Goal: Transaction & Acquisition: Book appointment/travel/reservation

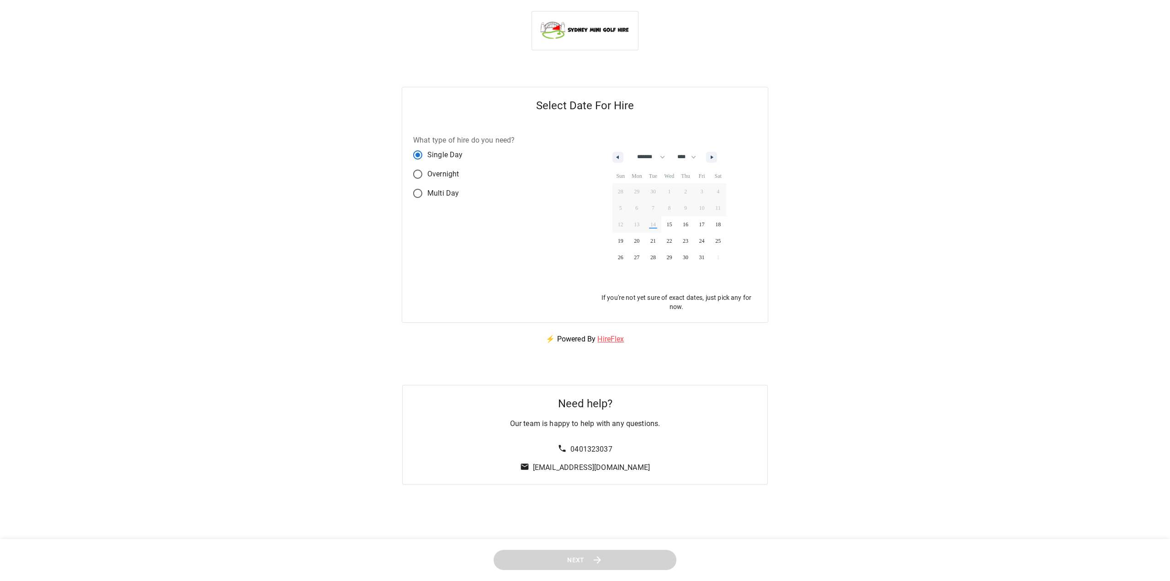
select select "*"
select select "****"
click at [712, 157] on button "button" at bounding box center [708, 157] width 11 height 11
select select "**"
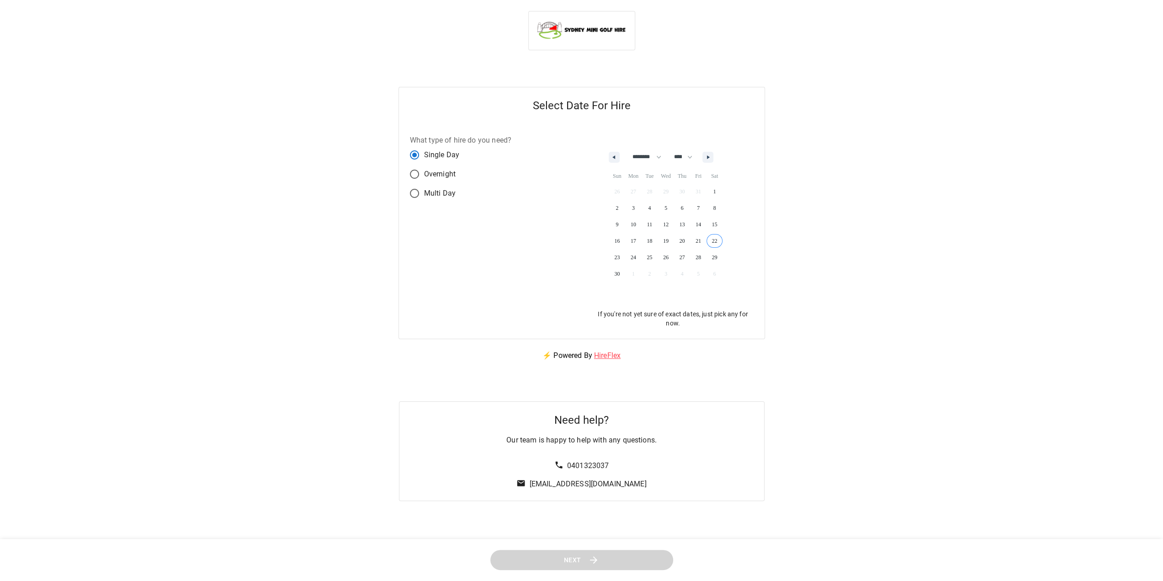
click at [721, 235] on span "22" at bounding box center [715, 241] width 16 height 12
click at [595, 554] on icon at bounding box center [593, 559] width 11 height 11
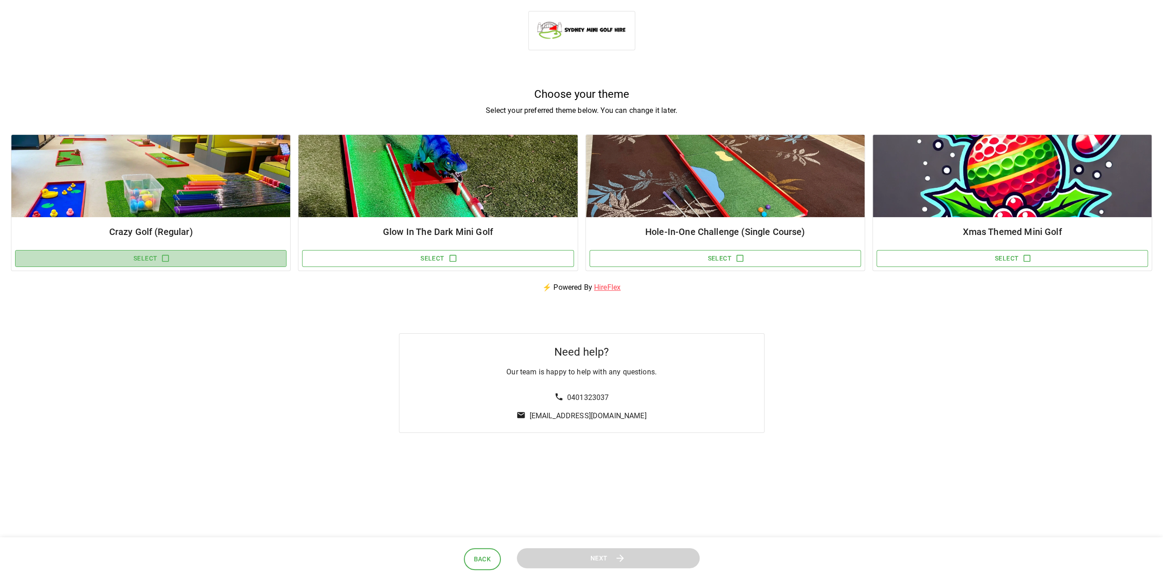
click at [212, 250] on button "Select" at bounding box center [151, 258] width 272 height 17
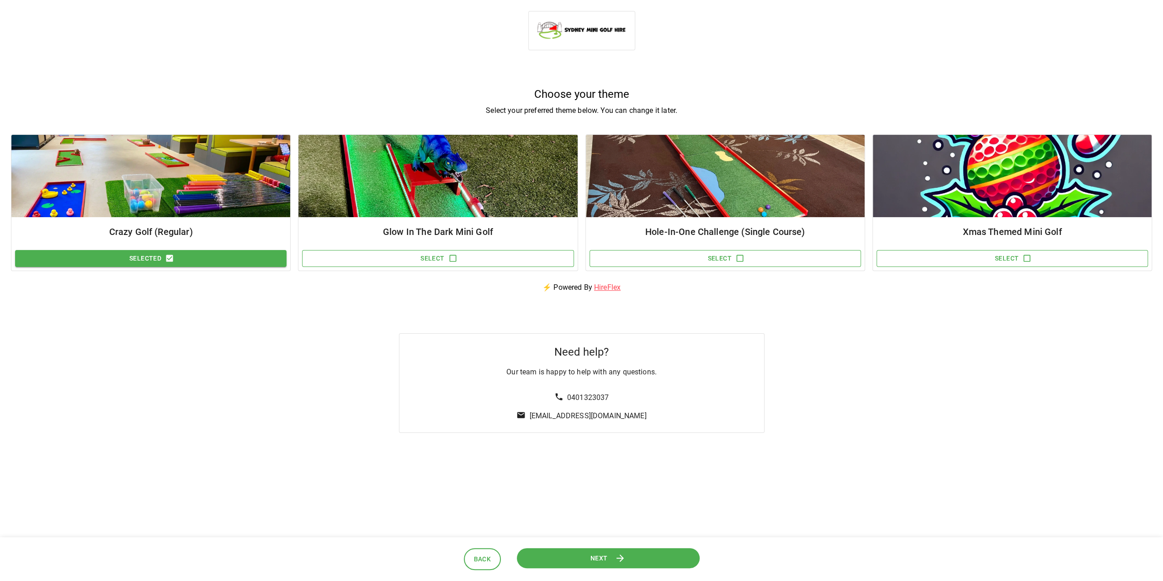
click at [553, 558] on button "Next" at bounding box center [608, 558] width 183 height 21
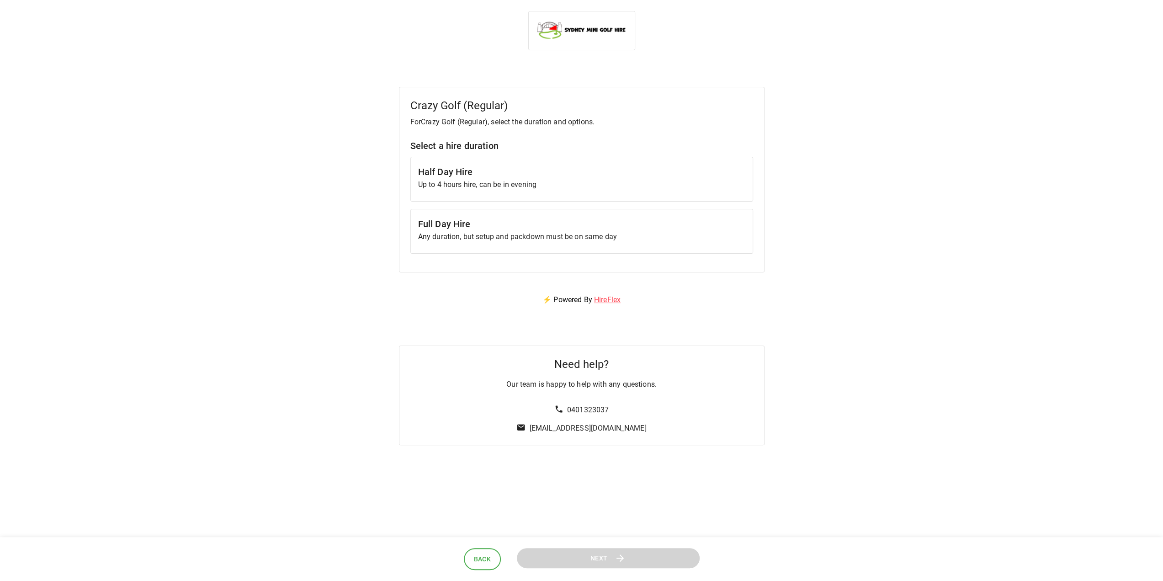
click at [516, 229] on h6 "Full Day Hire" at bounding box center [581, 224] width 327 height 15
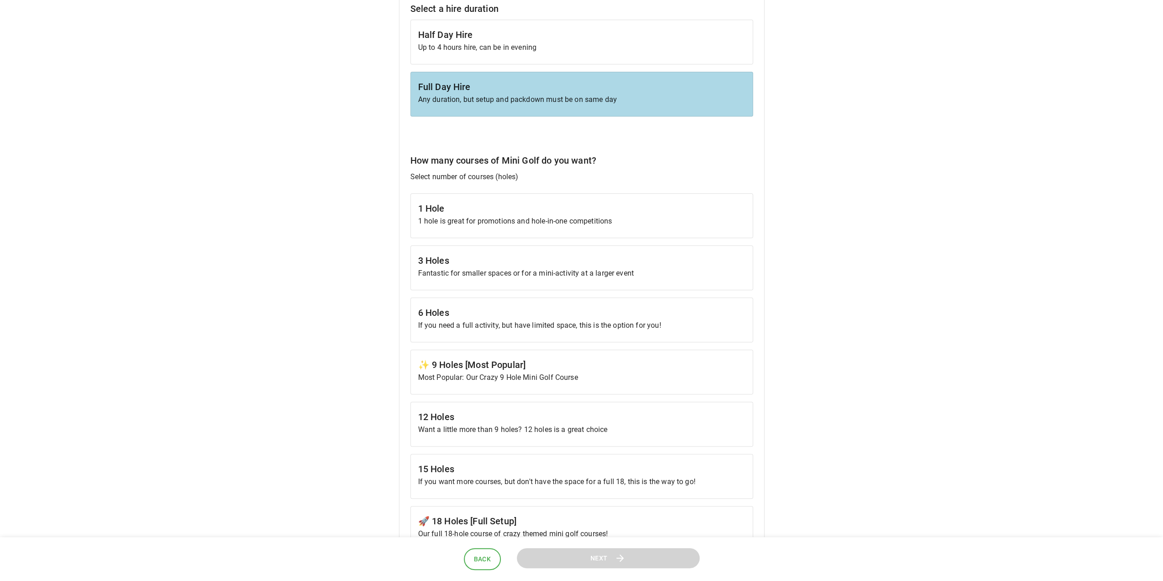
scroll to position [229, 0]
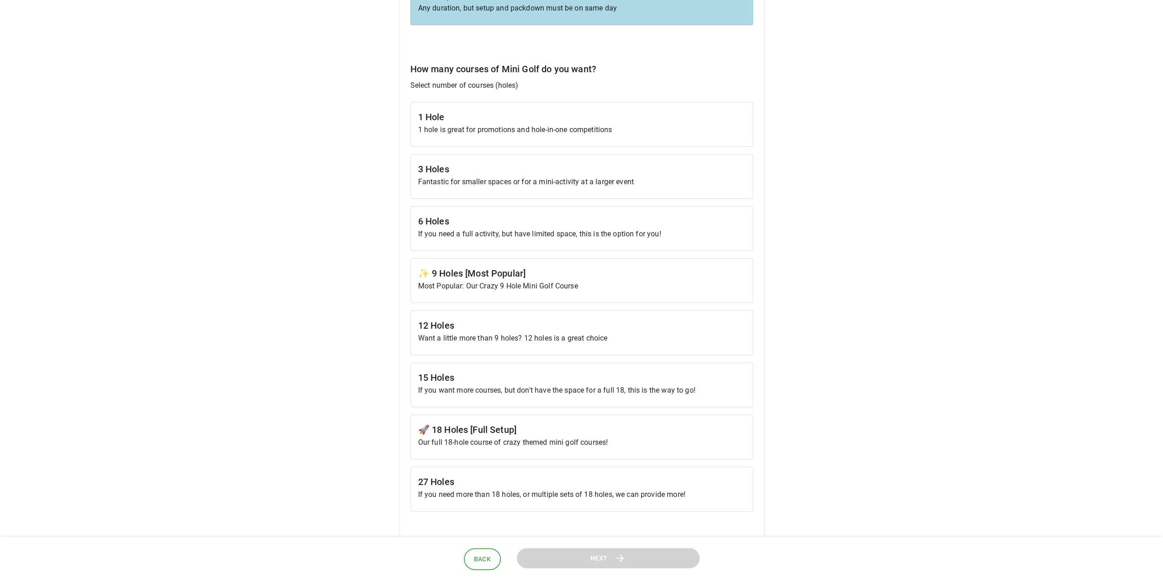
click at [521, 430] on h6 "🚀 18 Holes [Full Setup]" at bounding box center [581, 429] width 327 height 15
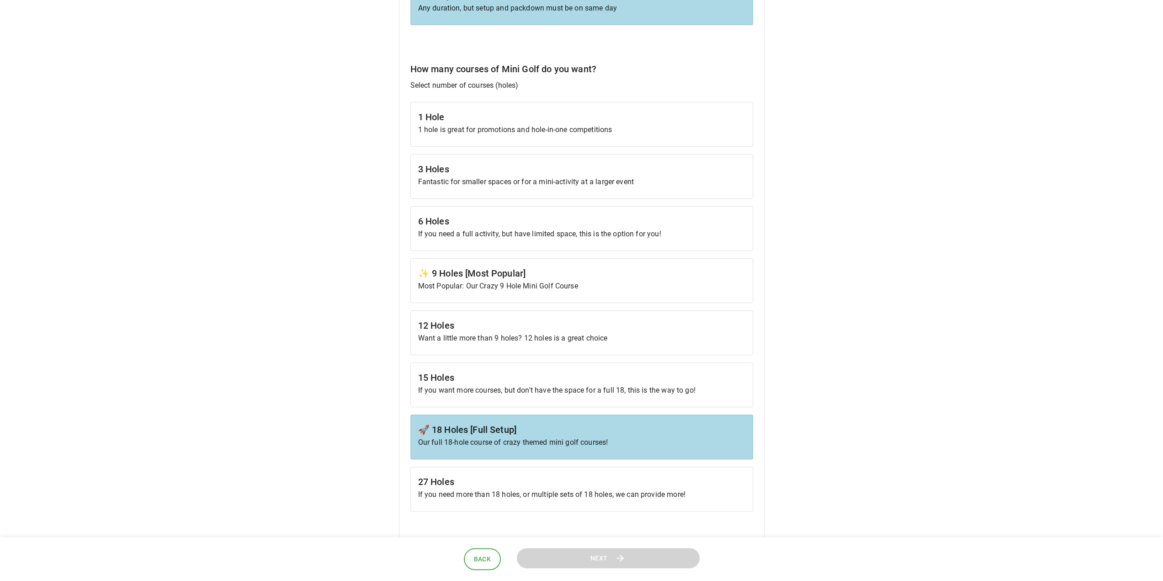
scroll to position [457, 0]
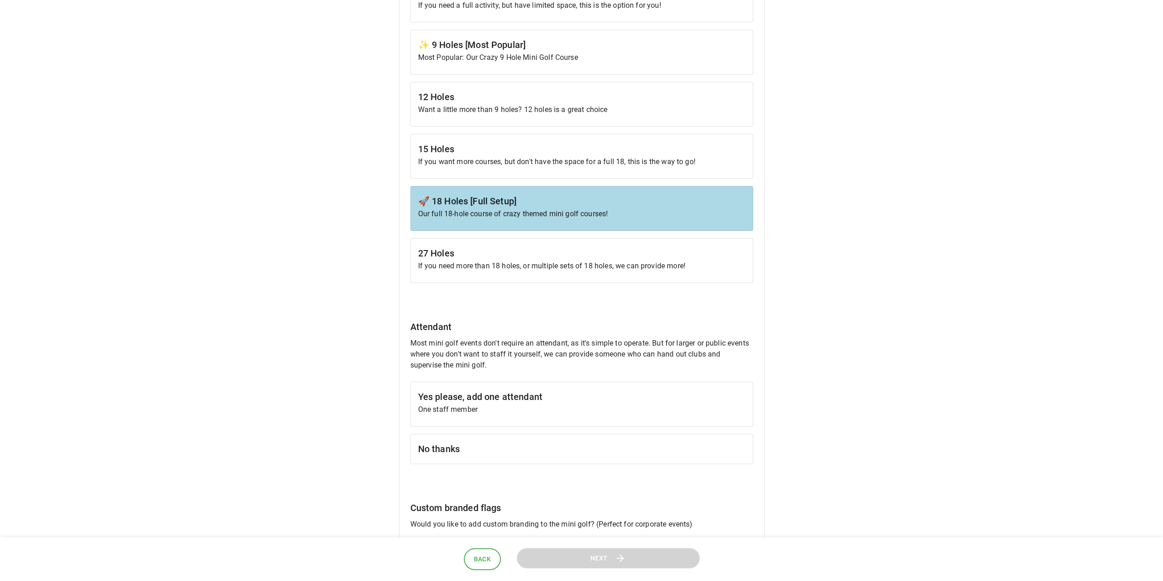
click at [485, 409] on p "One staff member" at bounding box center [581, 409] width 327 height 11
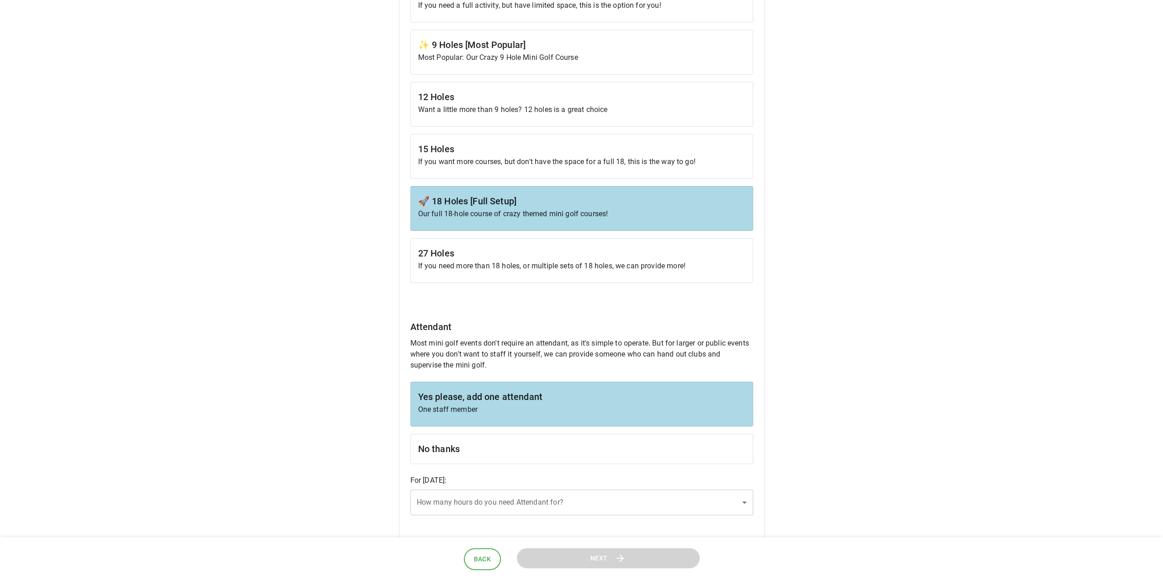
scroll to position [549, 0]
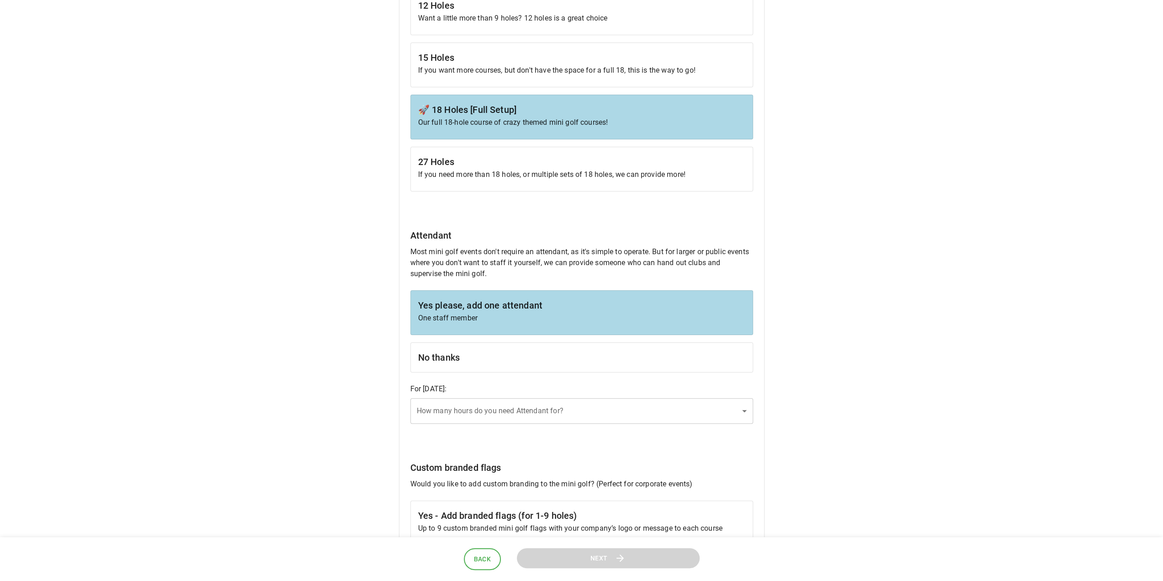
click at [485, 409] on body "Crazy Golf (Regular) For Crazy Golf (Regular) , select the duration and options…" at bounding box center [581, 238] width 1163 height 1574
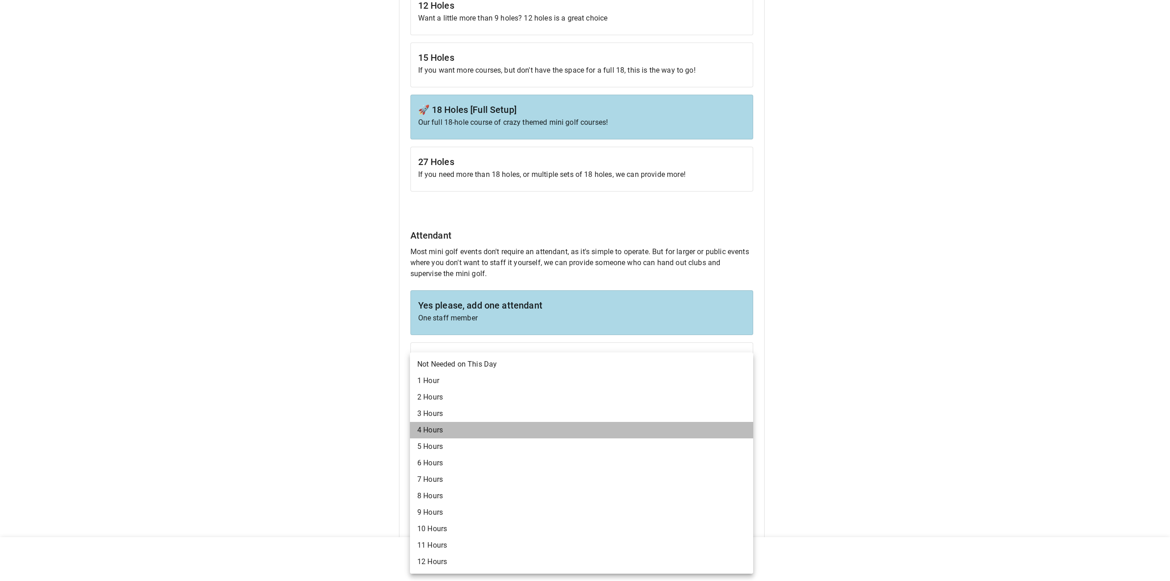
click at [467, 433] on li "4 Hours" at bounding box center [581, 430] width 343 height 16
type input "*"
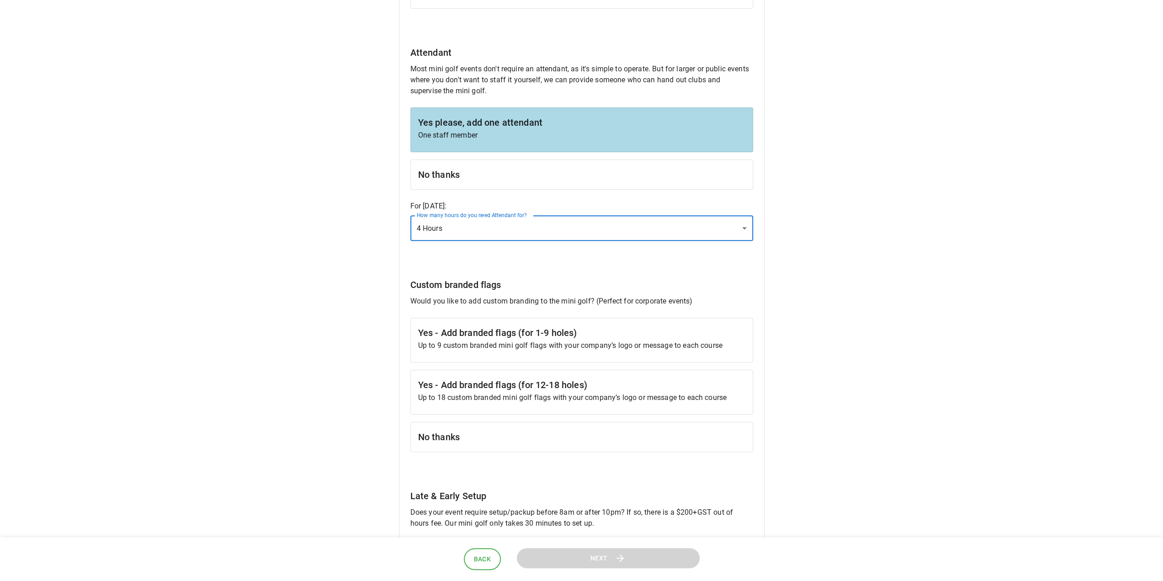
scroll to position [777, 0]
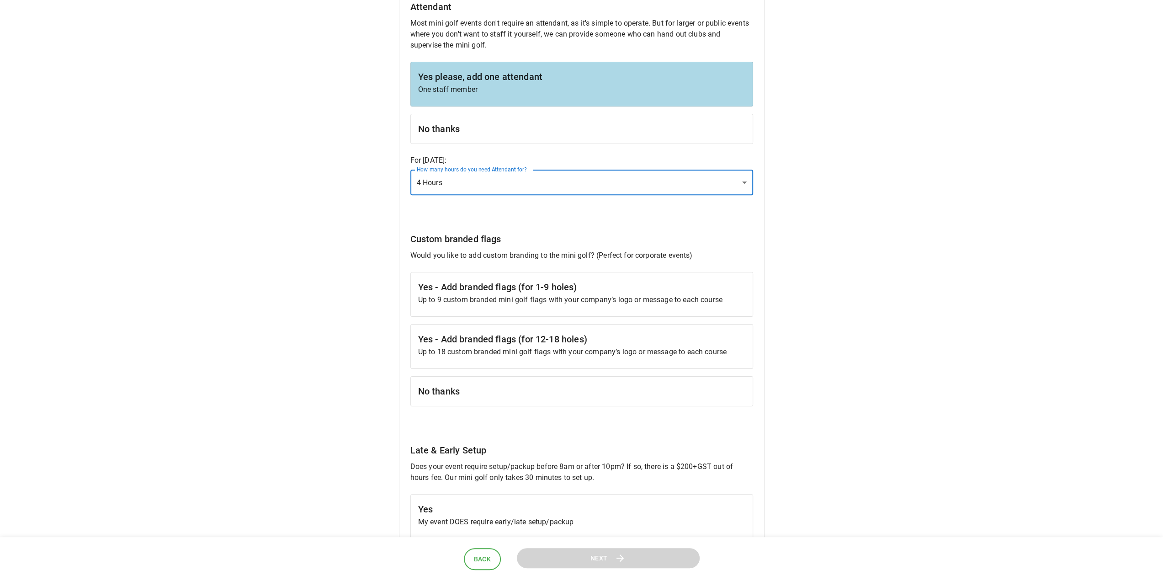
click at [476, 389] on h6 "No thanks" at bounding box center [581, 391] width 327 height 15
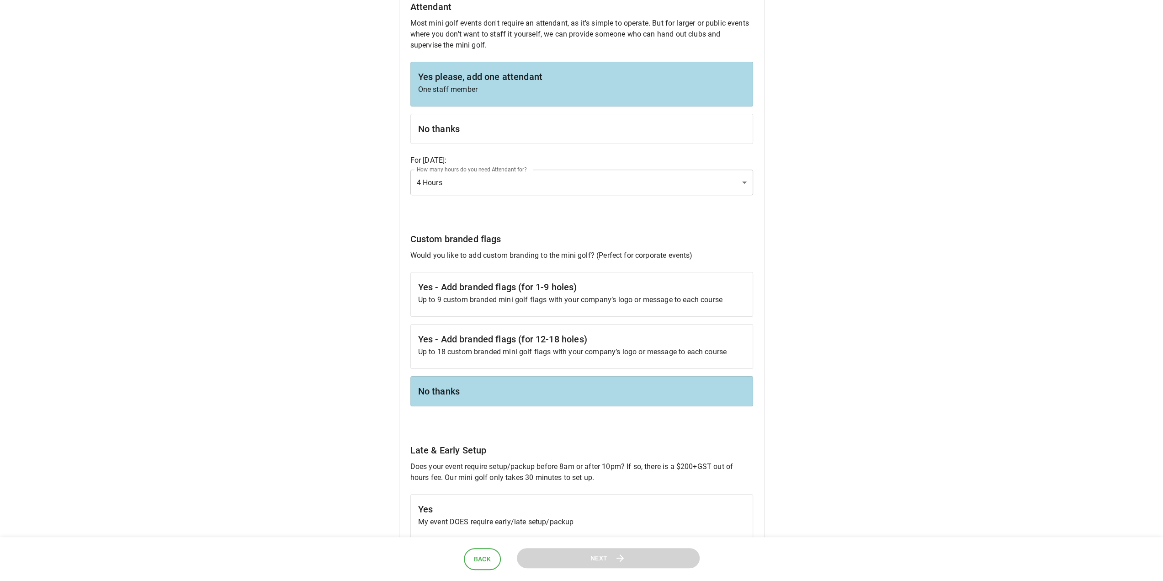
scroll to position [960, 0]
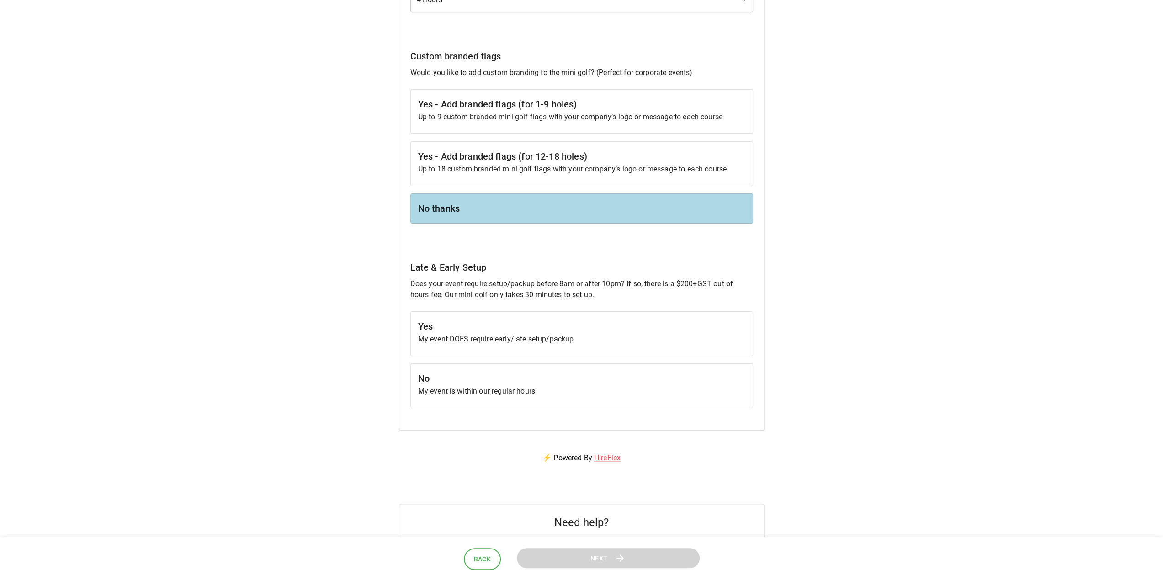
click at [469, 374] on h6 "No" at bounding box center [581, 378] width 327 height 15
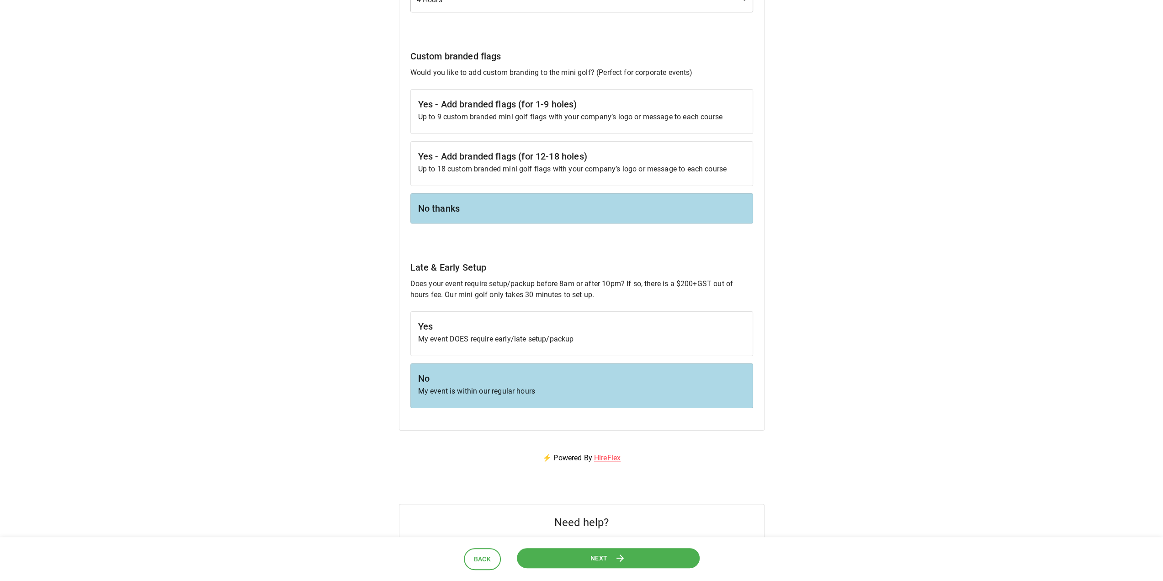
click at [647, 554] on button "Next" at bounding box center [609, 558] width 184 height 21
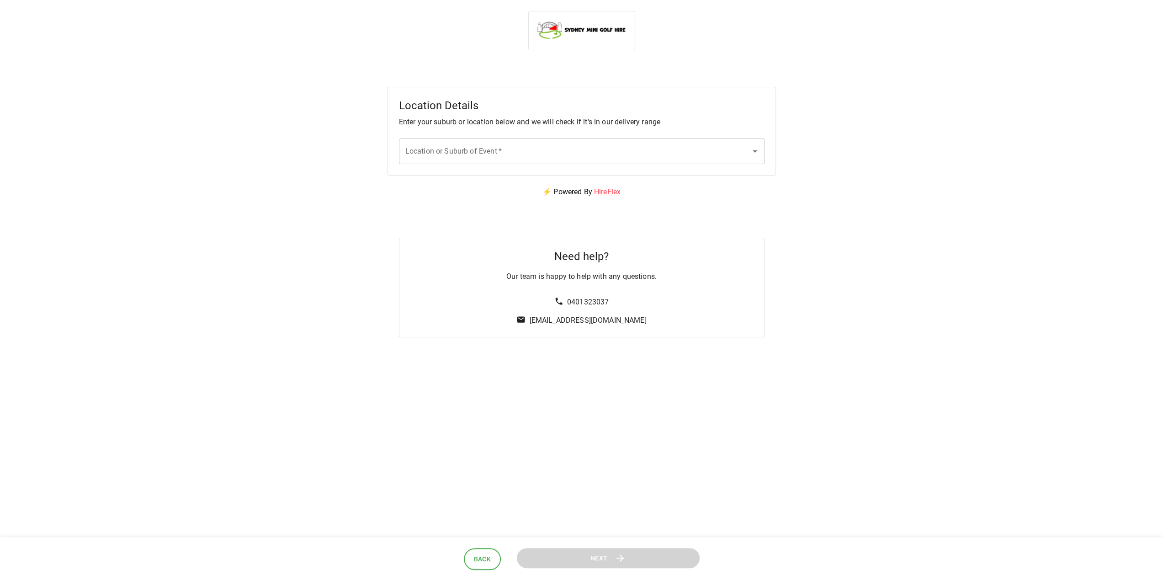
scroll to position [0, 0]
click at [517, 149] on input "Location or Suburb of Event   *" at bounding box center [578, 151] width 344 height 17
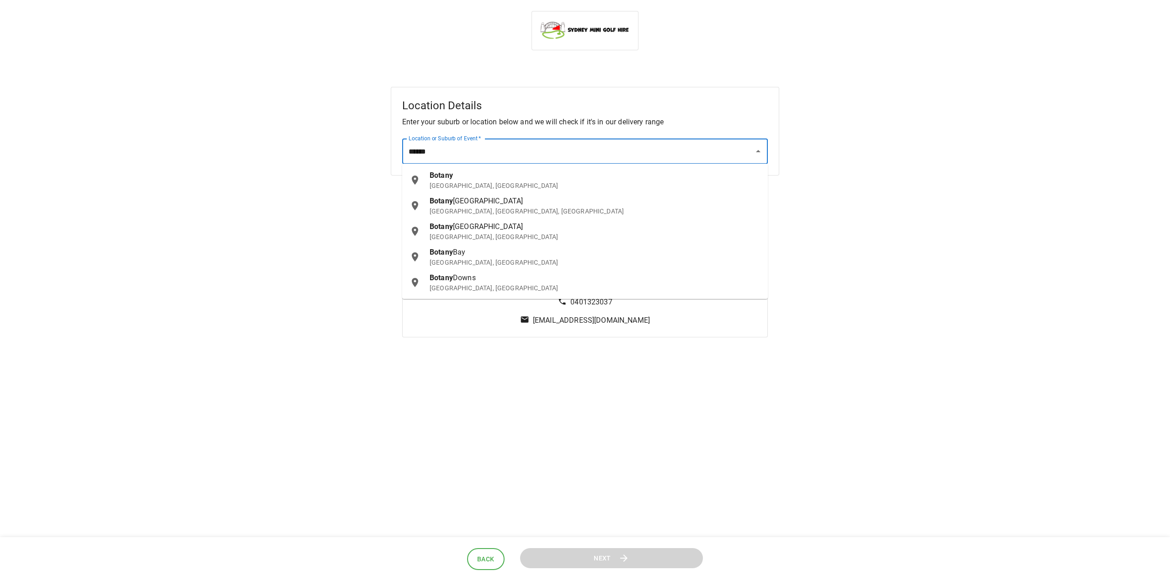
click at [471, 185] on p "[GEOGRAPHIC_DATA], [GEOGRAPHIC_DATA]" at bounding box center [595, 185] width 331 height 9
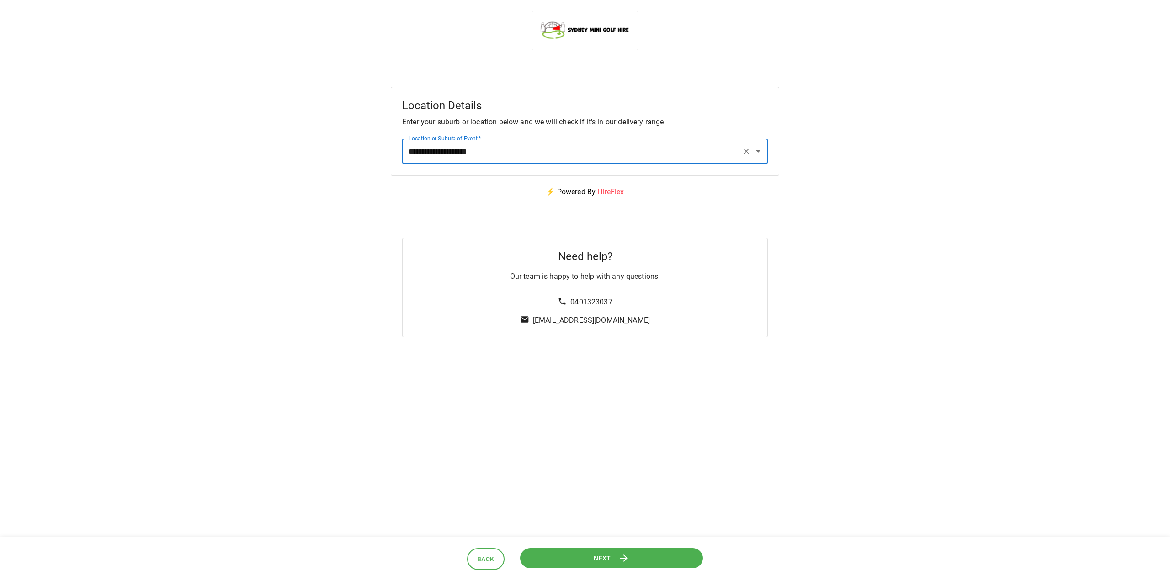
type input "**********"
click at [635, 556] on button "Next" at bounding box center [611, 558] width 183 height 21
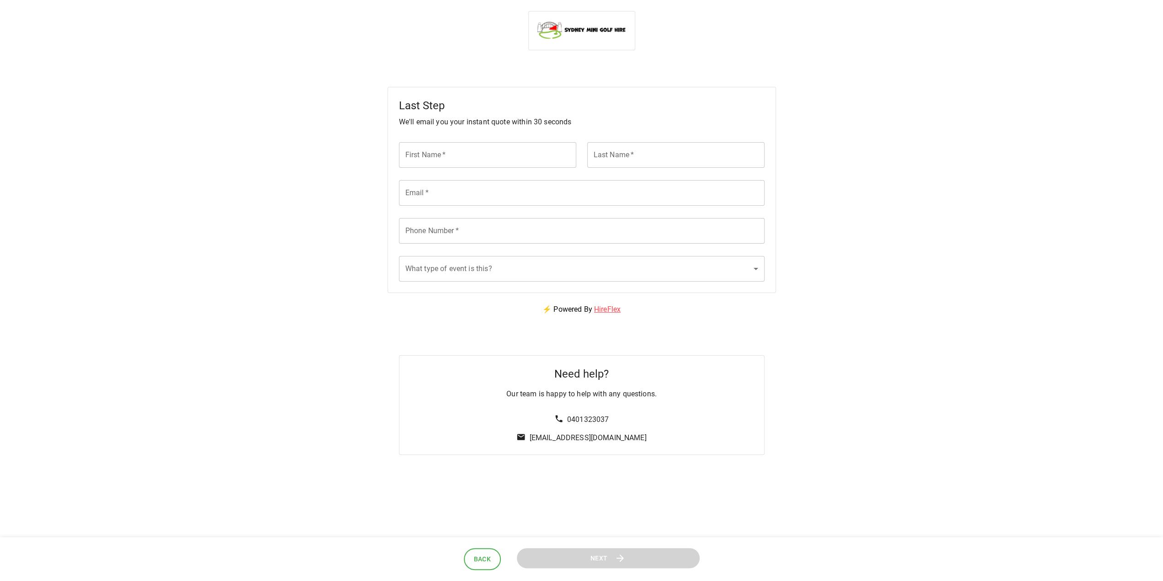
click at [427, 160] on input "First Name   *" at bounding box center [487, 155] width 177 height 26
click at [418, 157] on input "First Name   *" at bounding box center [487, 155] width 177 height 26
type input "*****"
type input "**********"
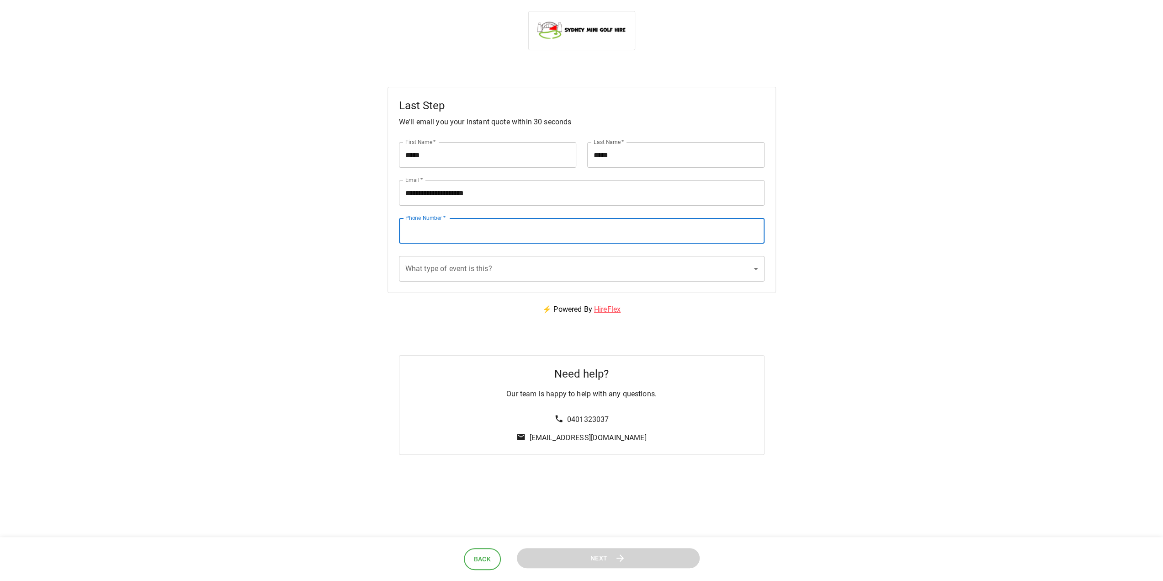
type input "*"
type input "********"
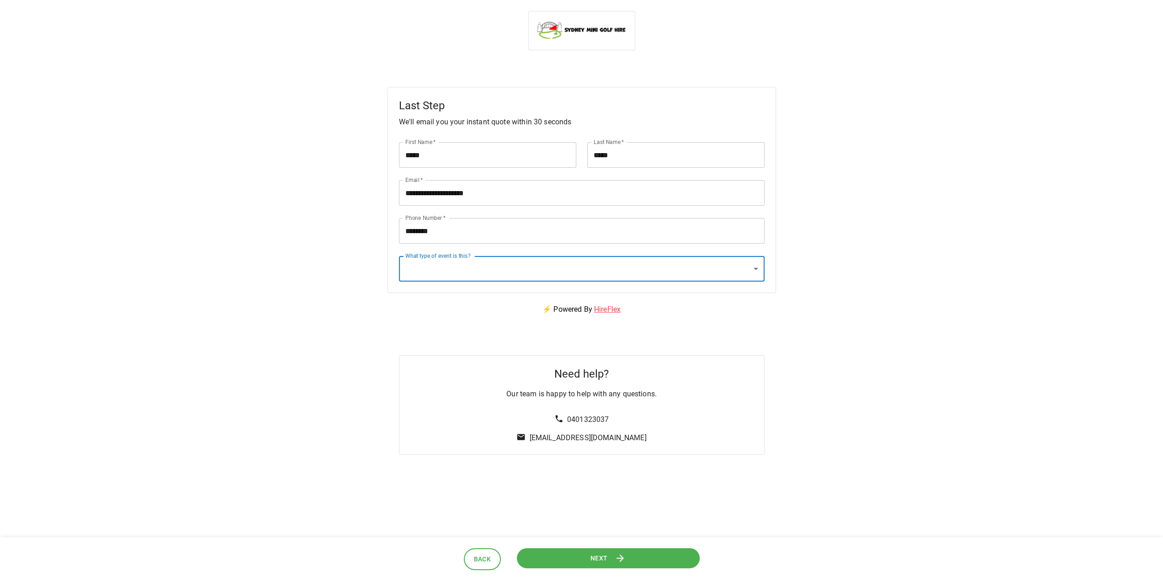
click at [485, 276] on body "**********" at bounding box center [581, 233] width 1163 height 466
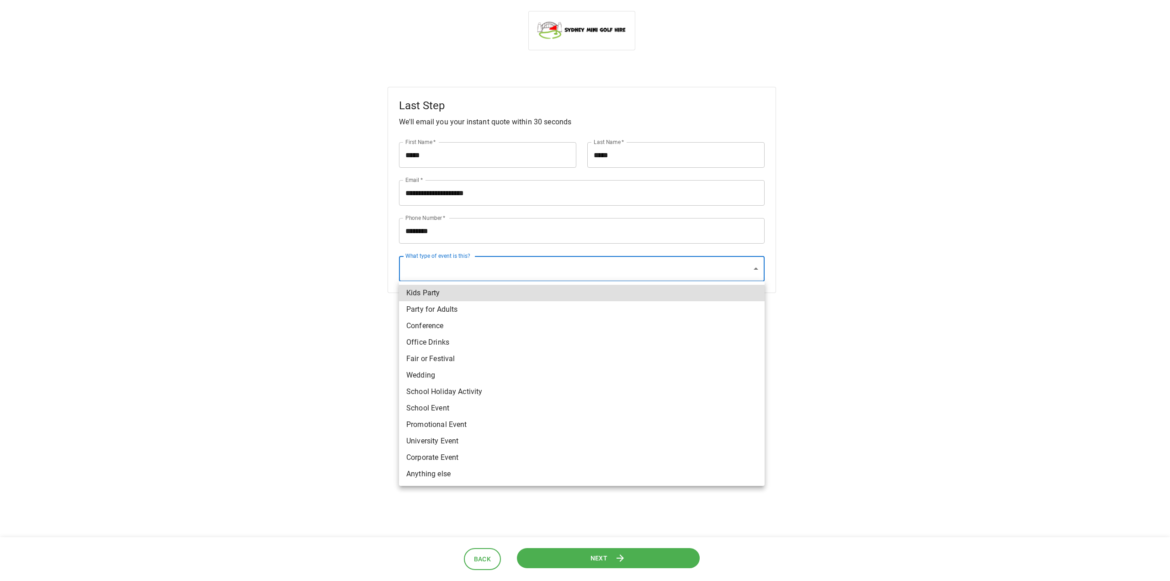
click at [485, 424] on li "Promotional Event" at bounding box center [582, 424] width 366 height 16
type input "**********"
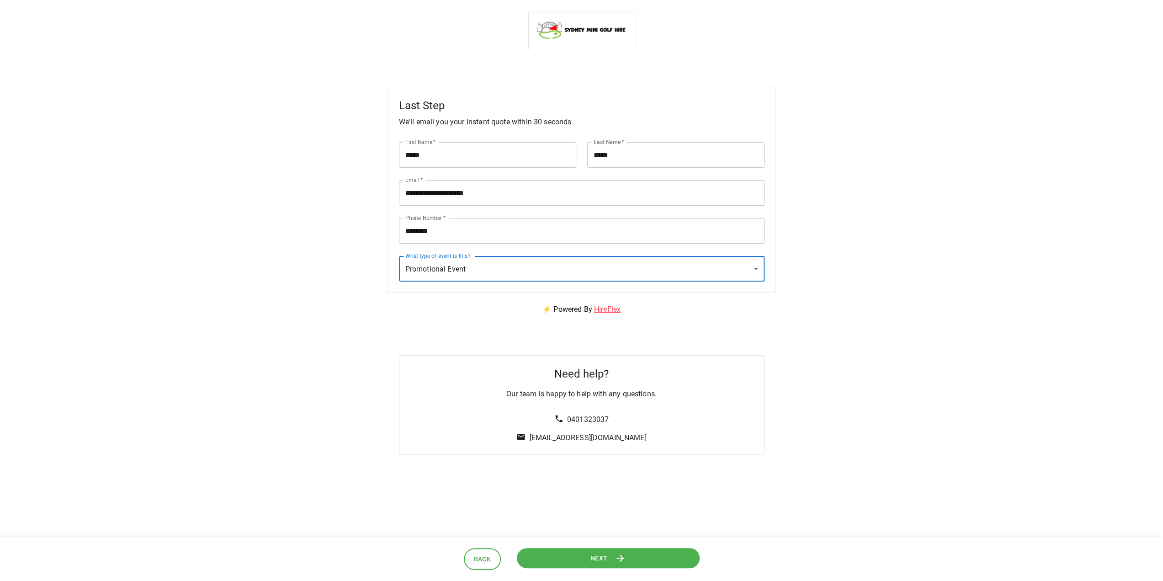
click at [584, 566] on button "Next" at bounding box center [608, 558] width 183 height 21
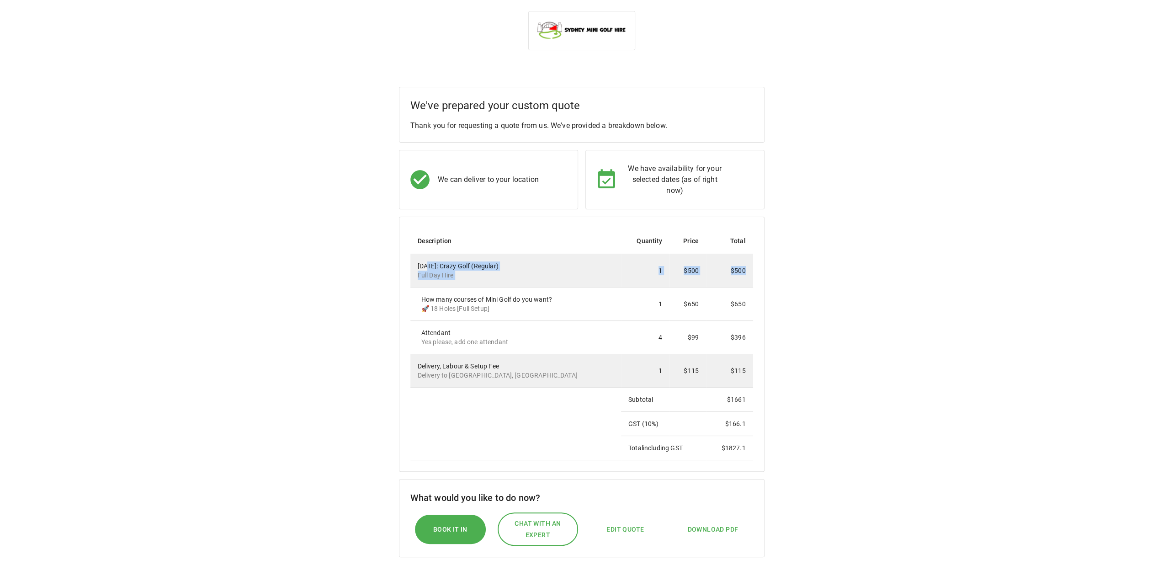
drag, startPoint x: 426, startPoint y: 268, endPoint x: 747, endPoint y: 272, distance: 320.4
click at [747, 272] on tr "[DATE]: Crazy Golf (Regular) Full Day Hire 1 $500 $500" at bounding box center [581, 270] width 343 height 33
click at [632, 318] on td "1" at bounding box center [645, 304] width 48 height 33
click at [626, 530] on span "Edit Quote" at bounding box center [625, 529] width 37 height 11
select select "**"
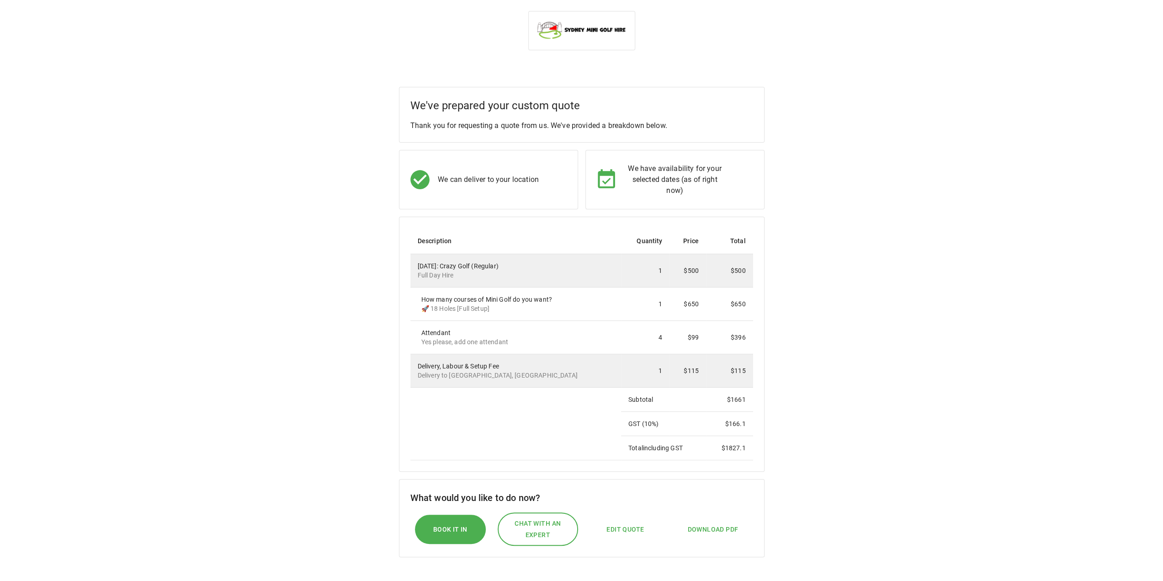
select select "****"
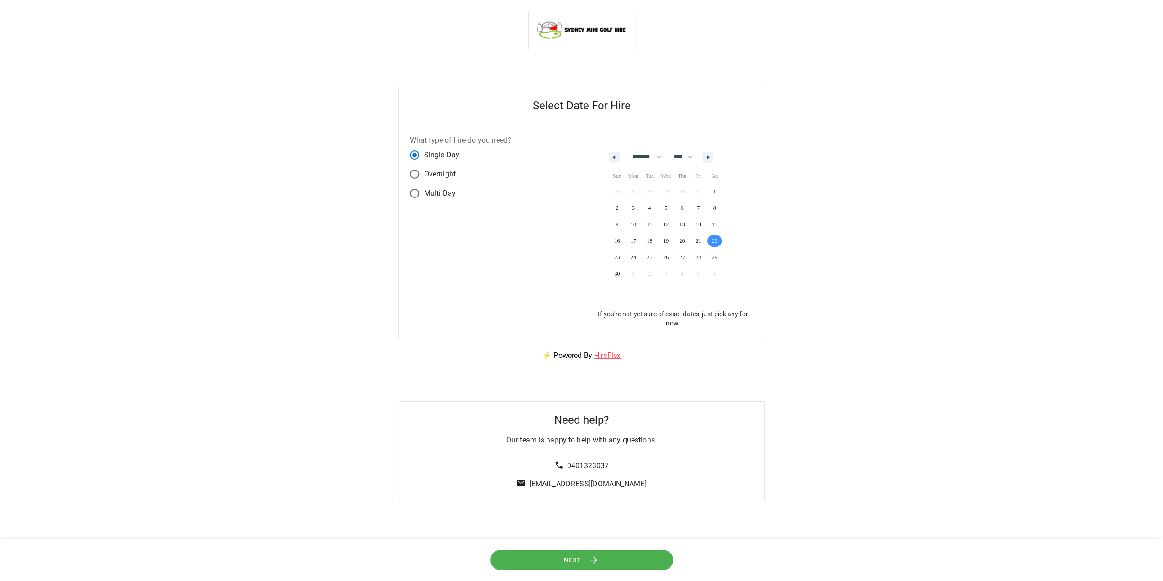
click at [604, 558] on button "Next" at bounding box center [581, 559] width 183 height 21
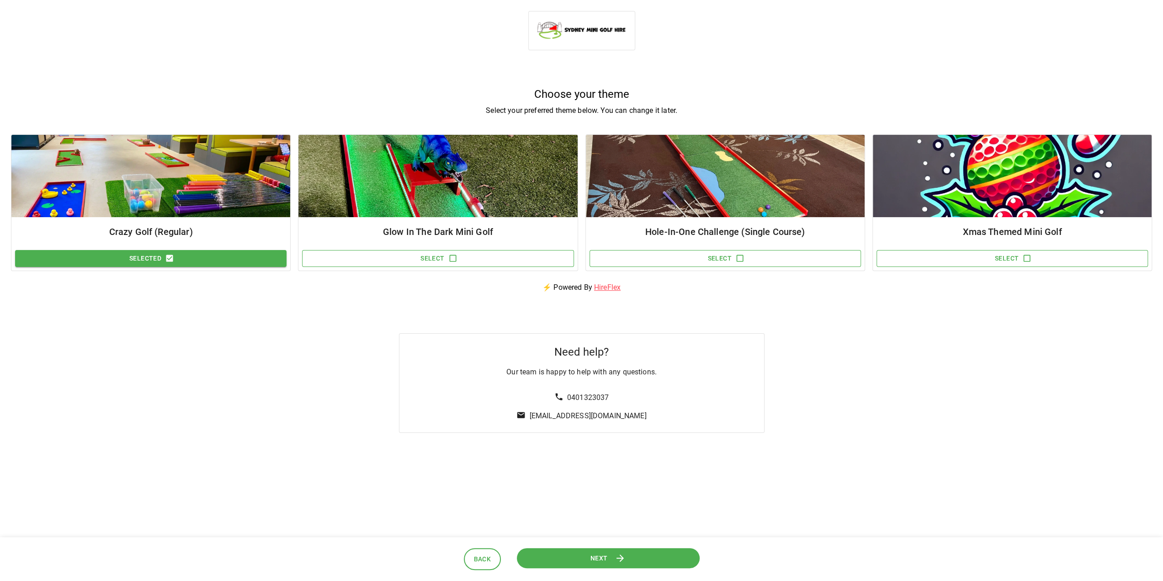
click at [580, 561] on button "Next" at bounding box center [607, 558] width 189 height 21
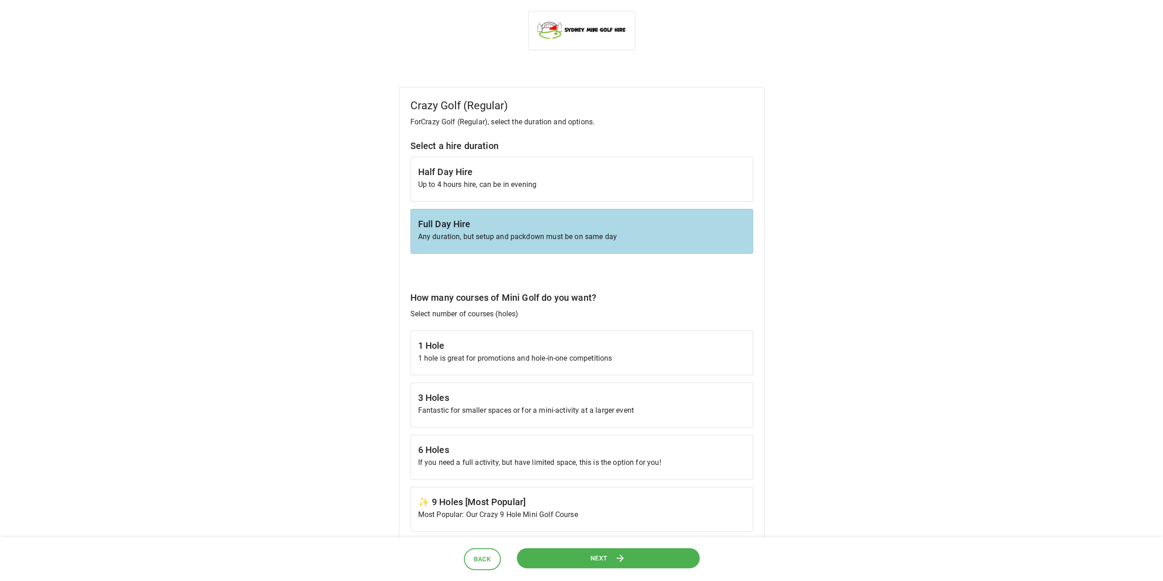
scroll to position [91, 0]
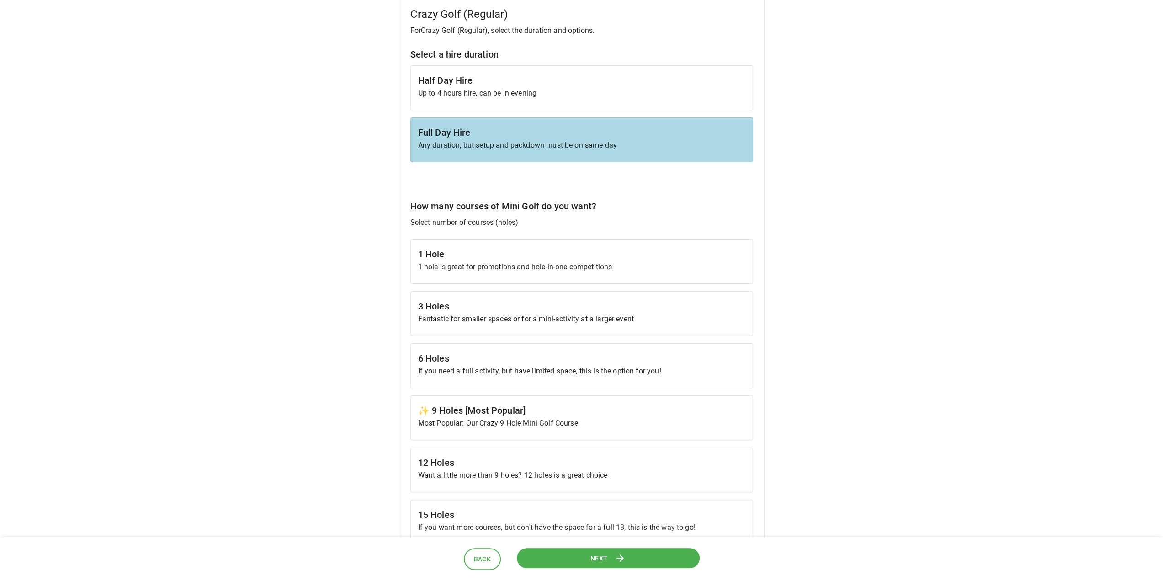
click at [499, 413] on h6 "✨ 9 Holes [Most Popular]" at bounding box center [581, 410] width 327 height 15
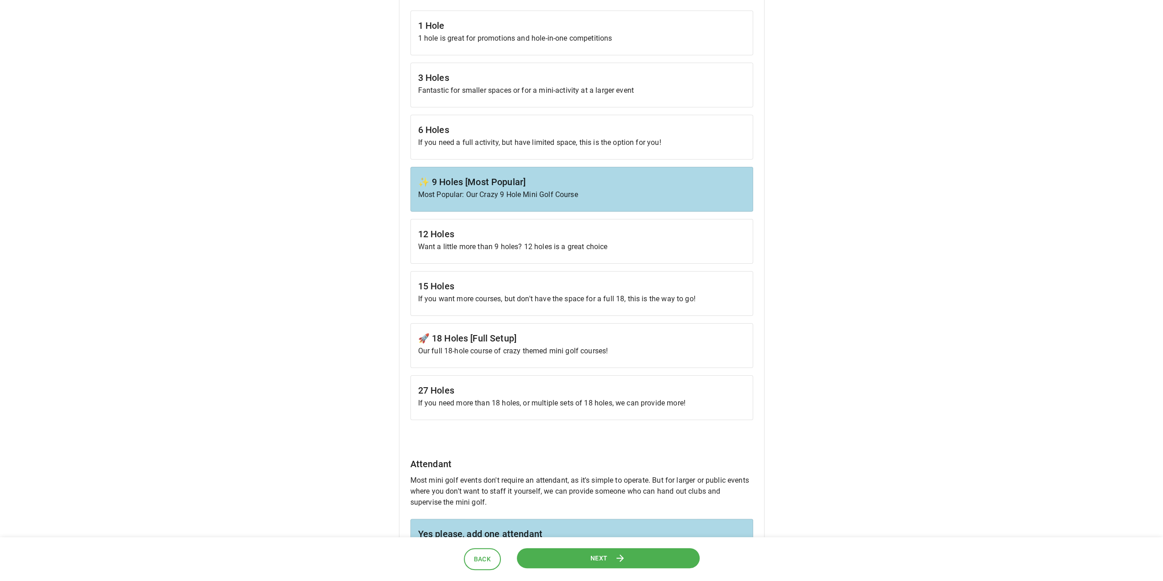
scroll to position [457, 0]
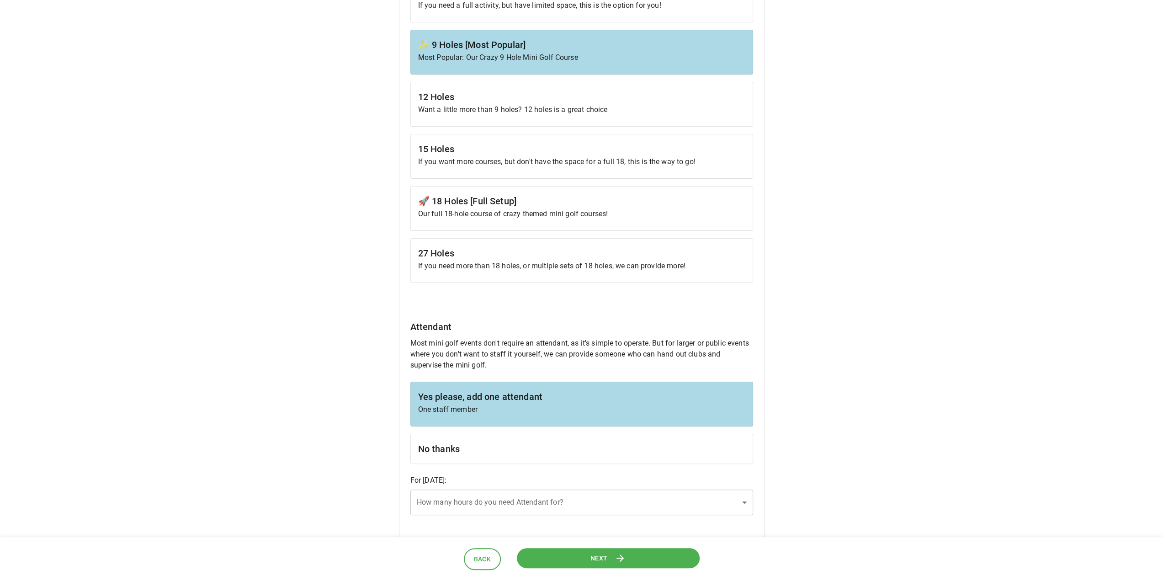
click at [480, 451] on h6 "No thanks" at bounding box center [581, 449] width 327 height 15
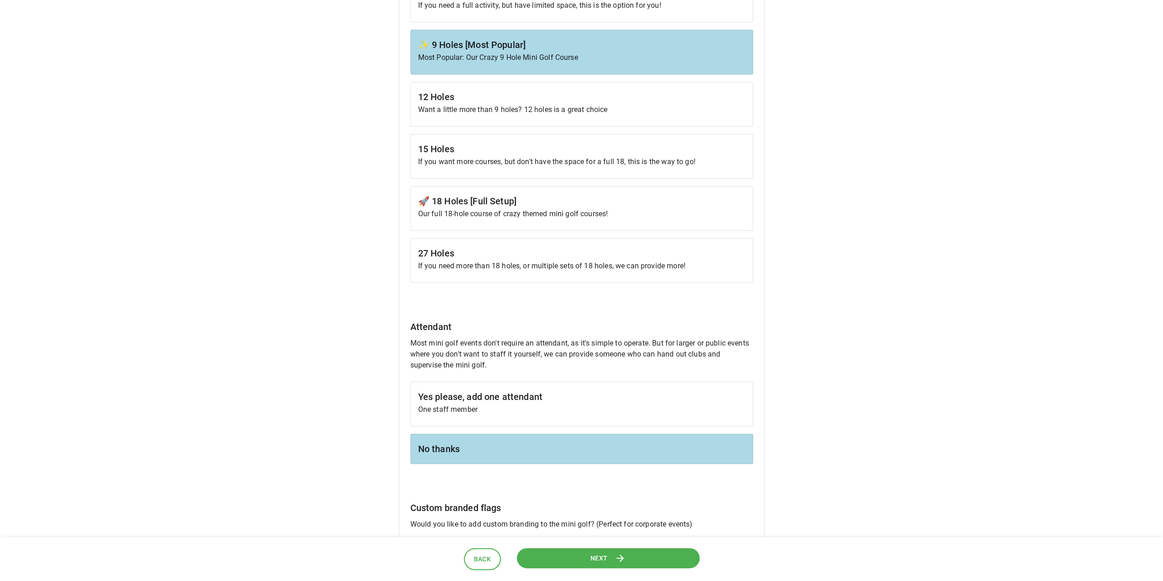
scroll to position [686, 0]
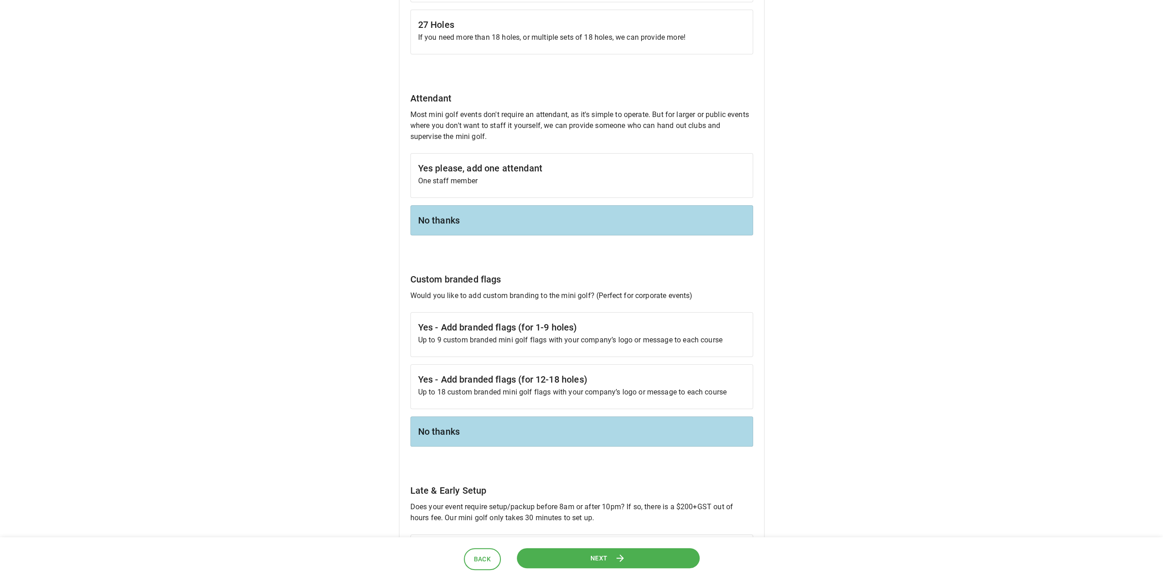
click at [590, 555] on button "Next" at bounding box center [608, 558] width 186 height 21
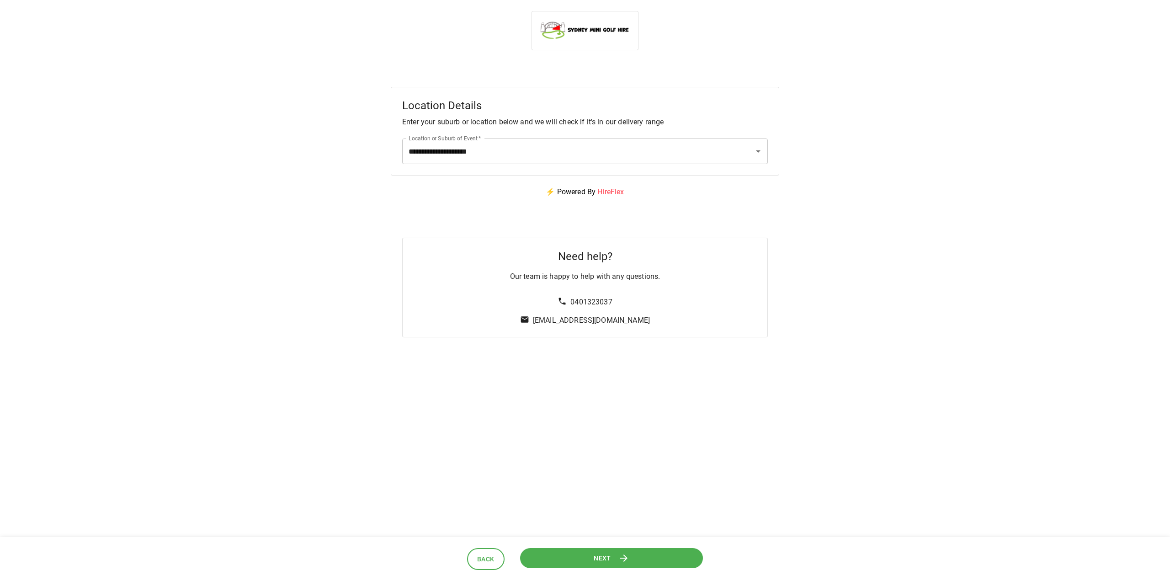
click at [590, 555] on button "Next" at bounding box center [612, 558] width 184 height 21
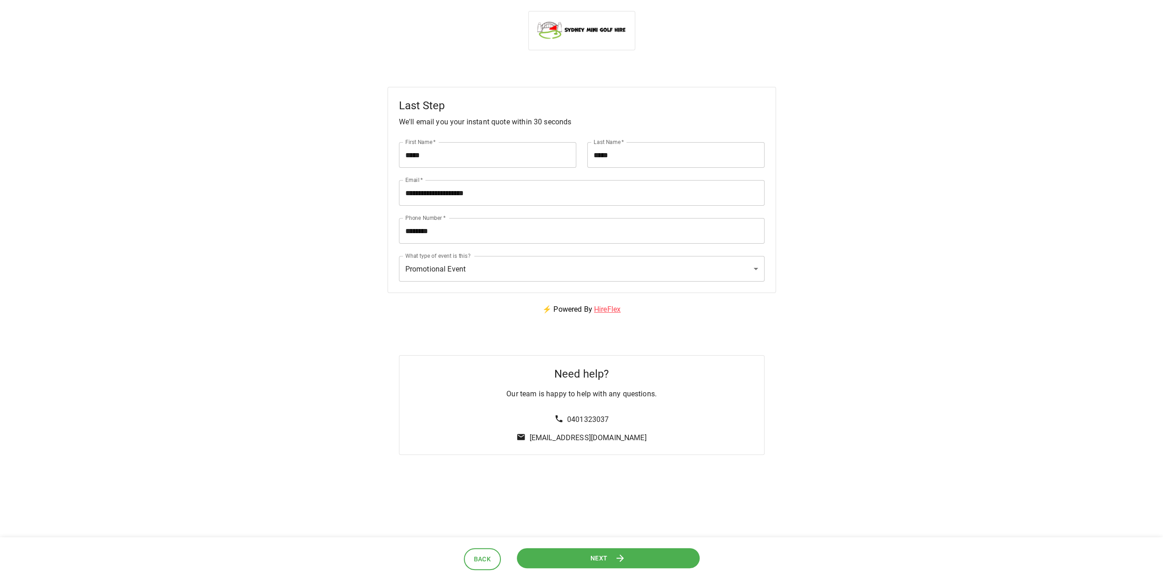
click at [591, 555] on span "Next" at bounding box center [599, 557] width 17 height 11
